Goal: Check status: Check status

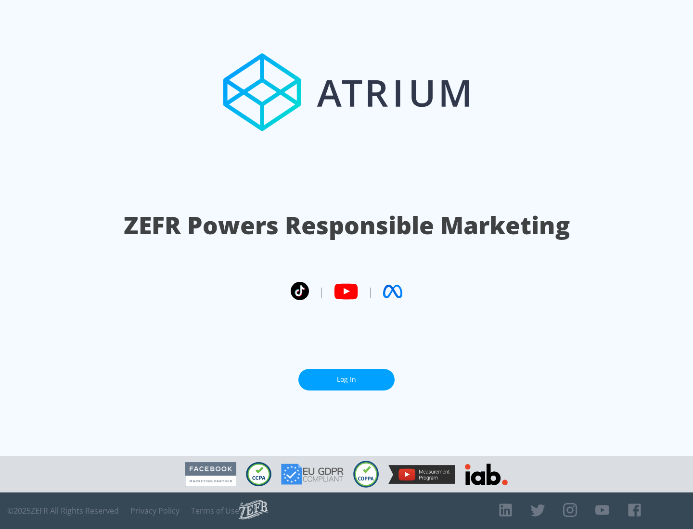
click at [346, 380] on link "Log In" at bounding box center [346, 380] width 96 height 22
